Goal: Task Accomplishment & Management: Manage account settings

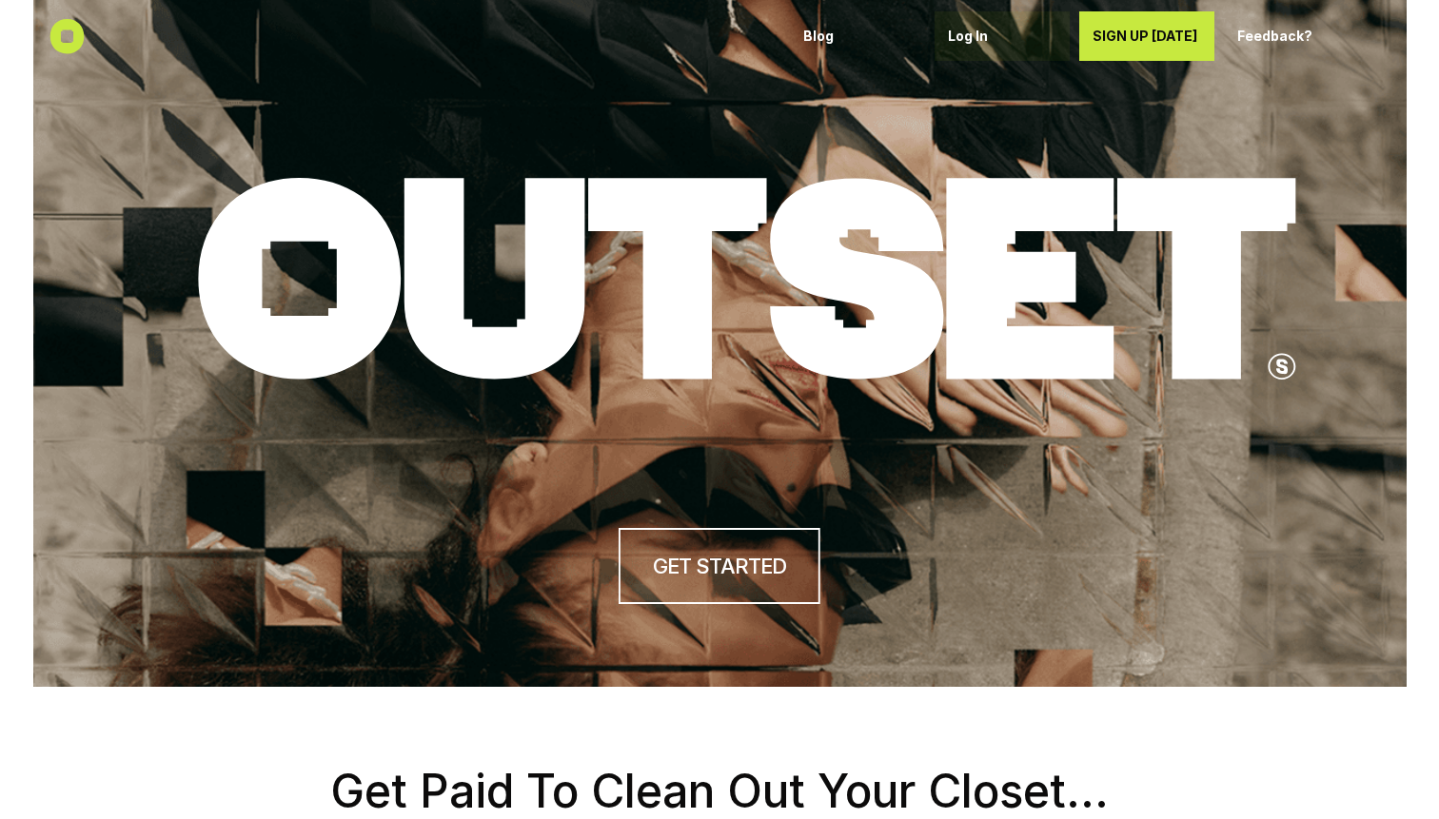
click at [973, 42] on p "Log In" at bounding box center [1002, 37] width 108 height 16
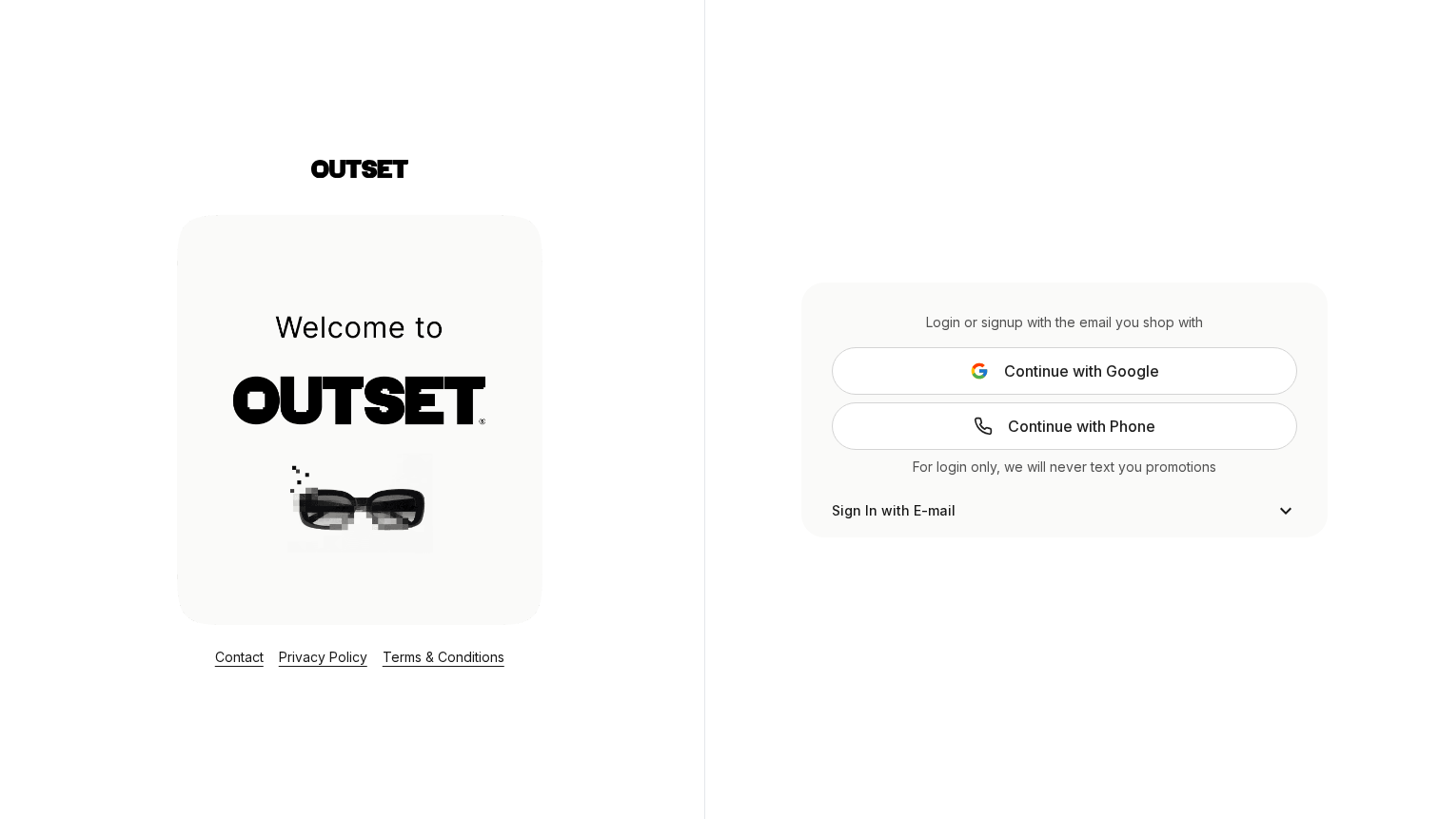
click at [1283, 503] on icon at bounding box center [1285, 511] width 23 height 23
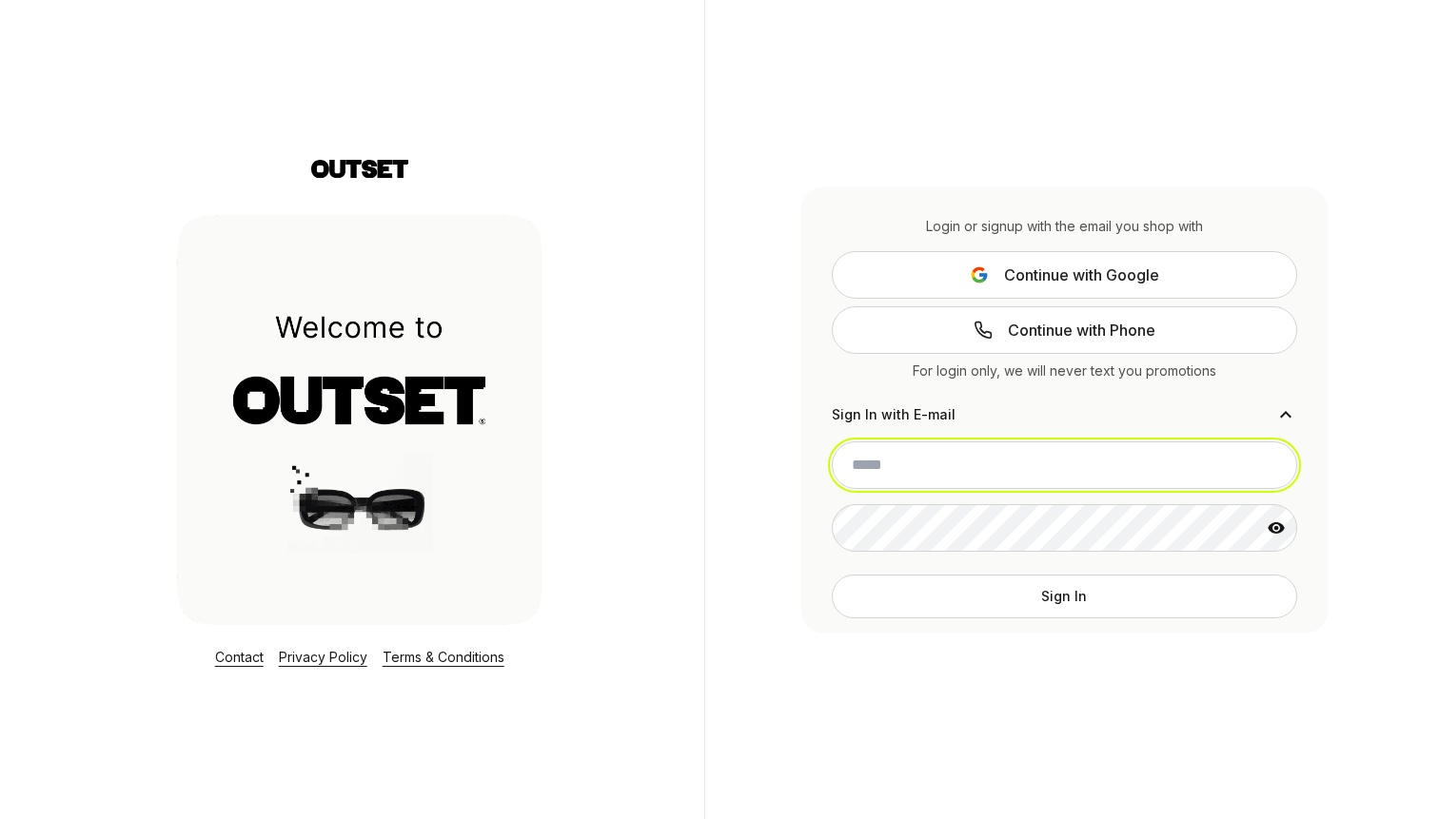
click at [1084, 461] on input "email" at bounding box center [1064, 466] width 465 height 48
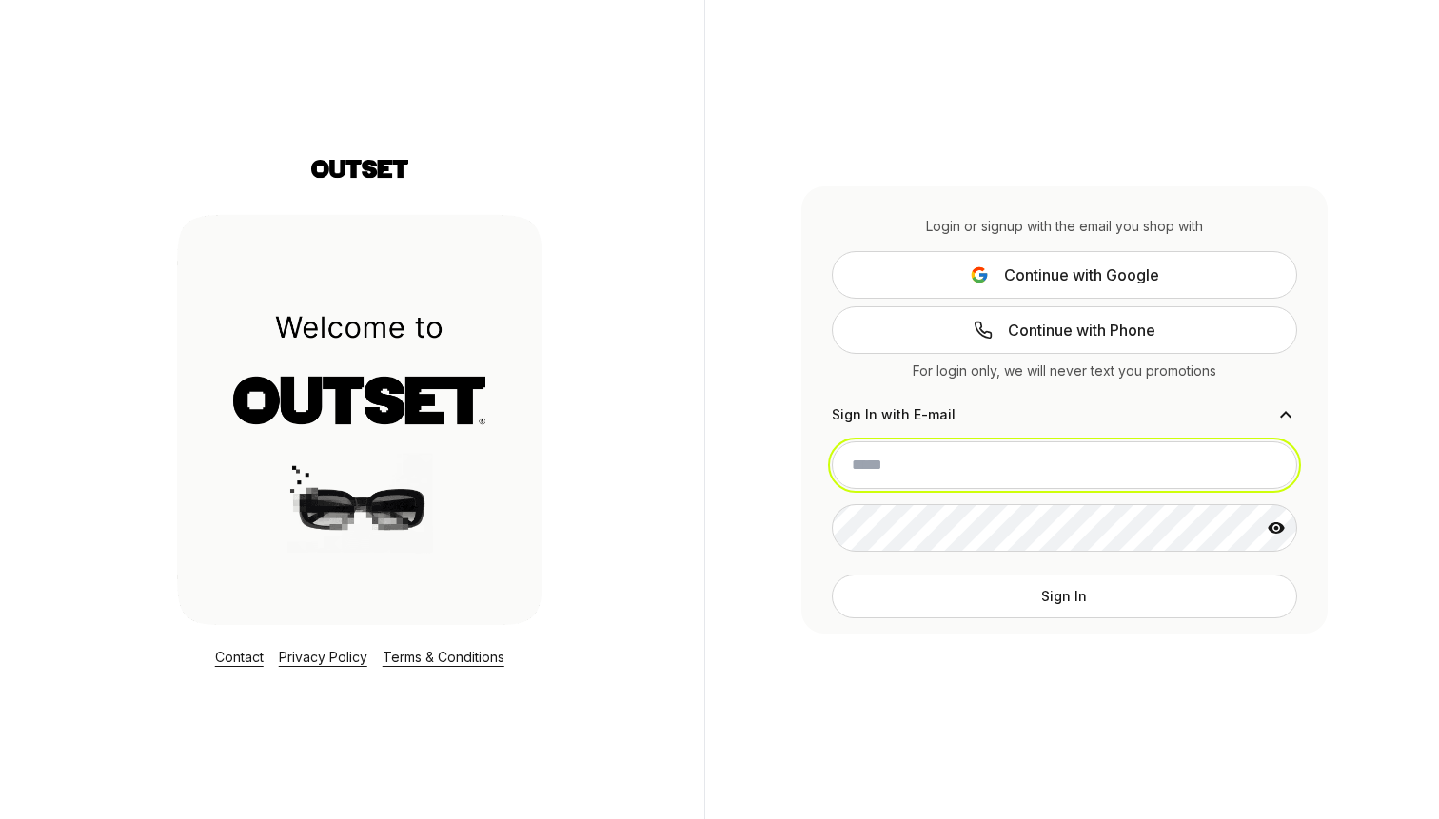
click at [1084, 461] on input "email" at bounding box center [1064, 466] width 465 height 48
click at [1083, 462] on input "email" at bounding box center [1064, 466] width 465 height 48
type input "**********"
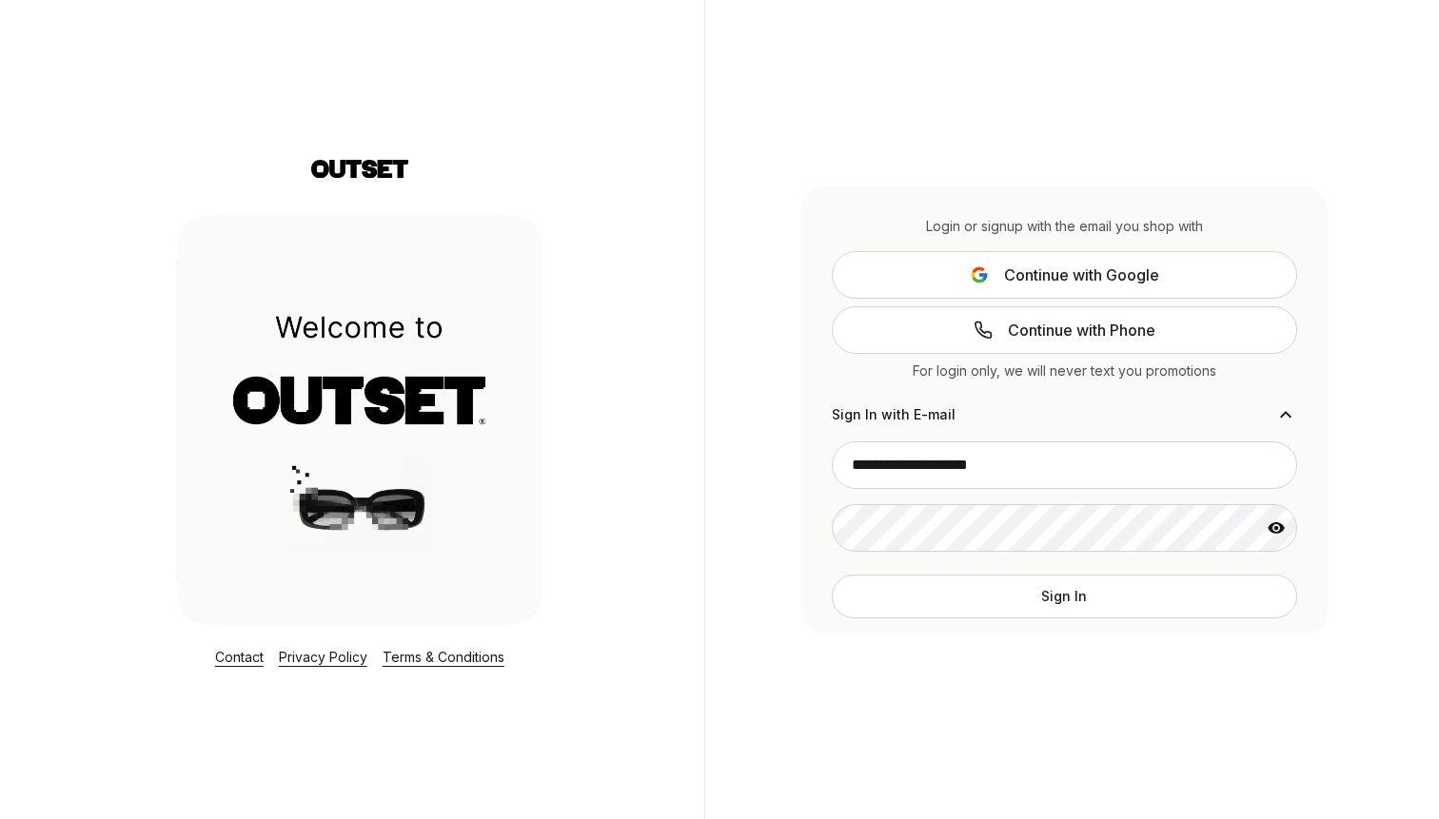
click at [1075, 596] on button "Sign In" at bounding box center [1064, 597] width 465 height 44
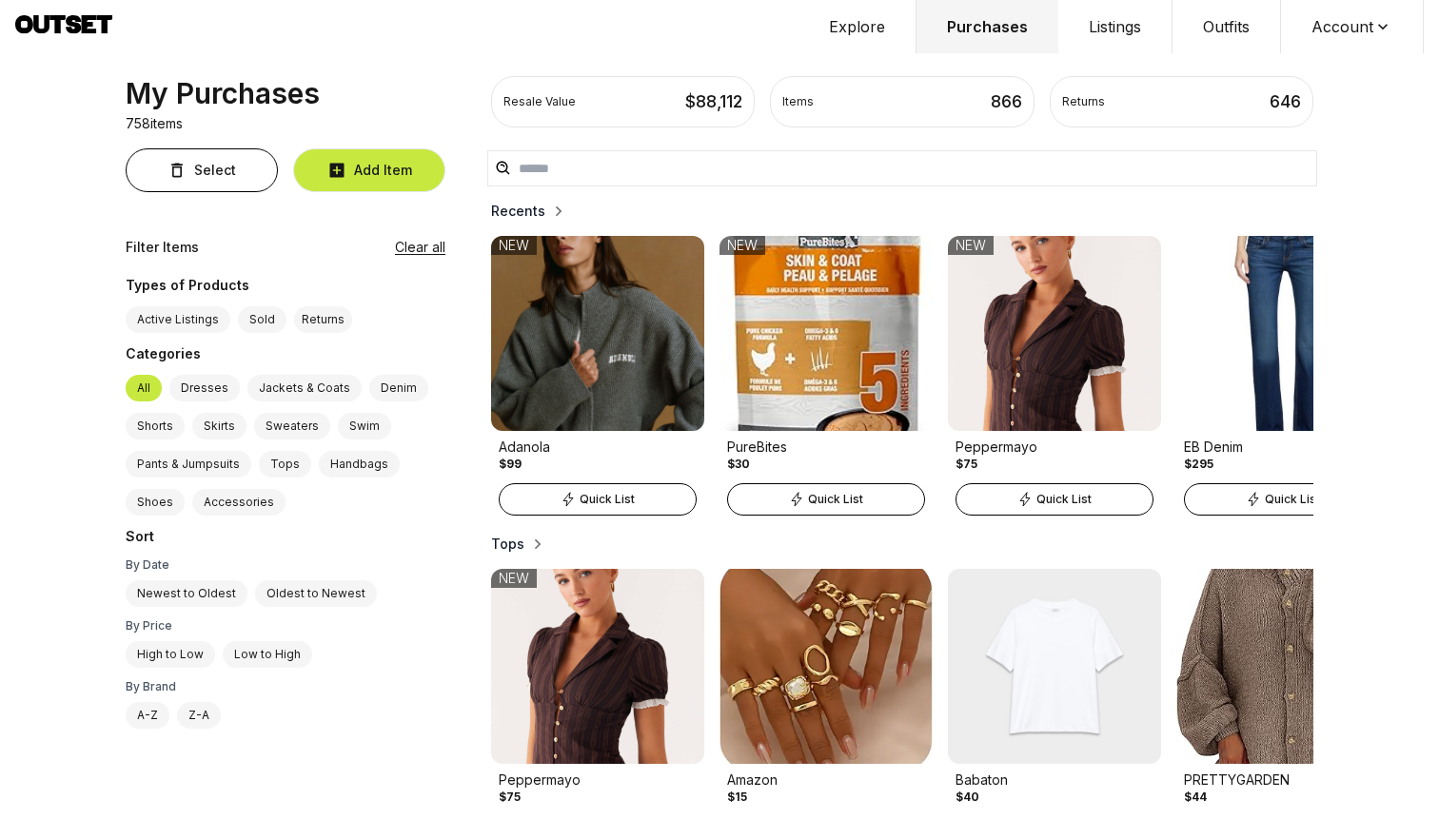
click at [1373, 28] on icon at bounding box center [1382, 26] width 19 height 19
click at [1360, 29] on button "Account" at bounding box center [1352, 26] width 143 height 53
click at [1309, 59] on span "Profile" at bounding box center [1339, 63] width 167 height 34
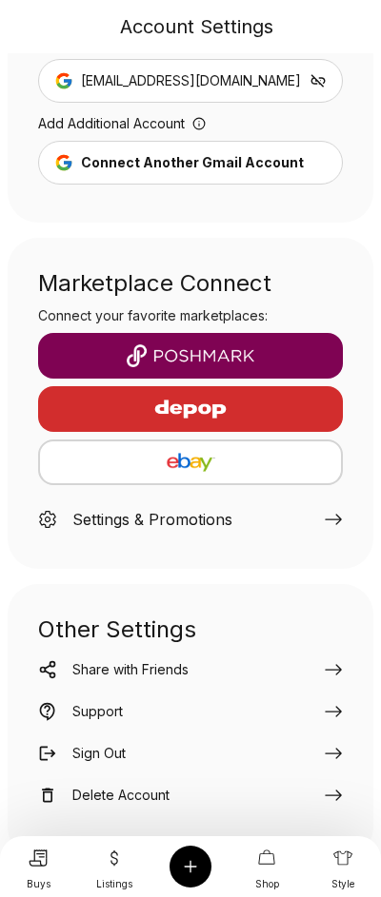
scroll to position [283, 0]
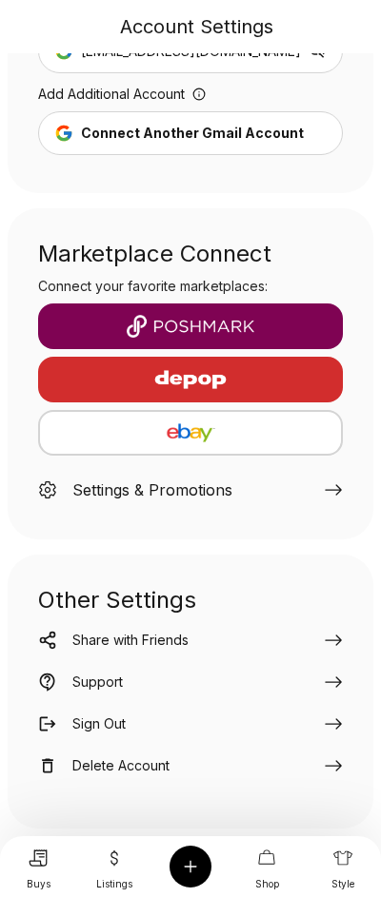
click at [333, 640] on icon at bounding box center [332, 640] width 17 height 10
